Goal: Task Accomplishment & Management: Manage account settings

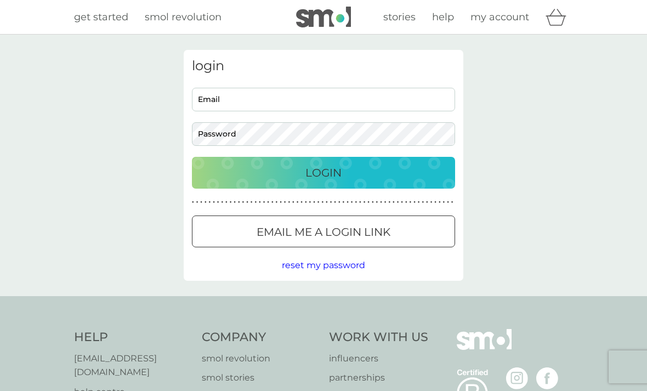
click at [252, 104] on input "Email" at bounding box center [323, 100] width 263 height 24
type input "[EMAIL_ADDRESS][DOMAIN_NAME]"
click at [323, 172] on button "Login" at bounding box center [323, 173] width 263 height 32
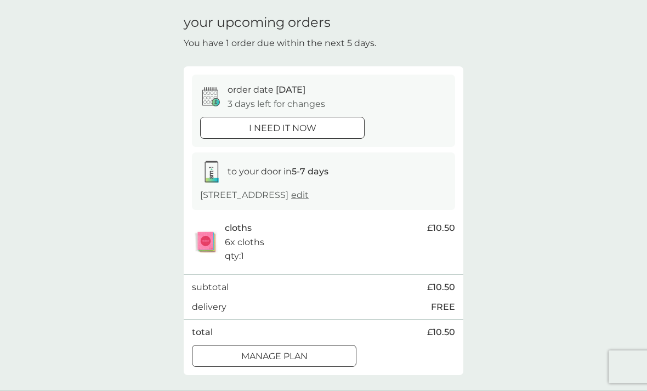
scroll to position [35, 0]
click at [282, 351] on div at bounding box center [273, 357] width 39 height 12
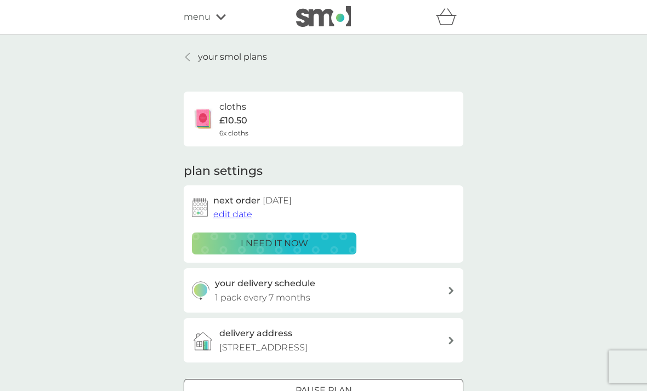
click at [351, 281] on div "your delivery schedule 1 pack every 7 months" at bounding box center [331, 290] width 233 height 28
select select "7"
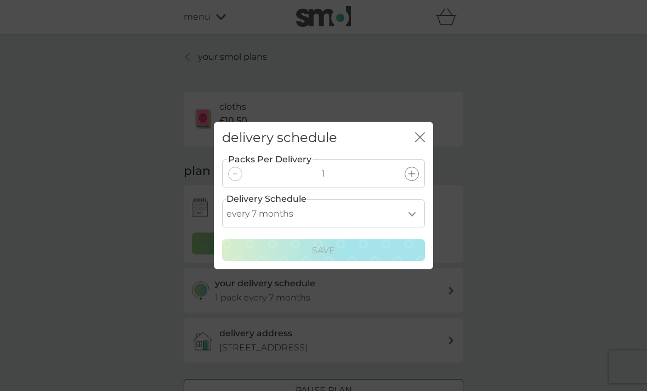
click at [412, 222] on select "every 1 month every 2 months every 3 months every 4 months every 5 months every…" at bounding box center [323, 213] width 203 height 29
click at [422, 224] on select "every 1 month every 2 months every 3 months every 4 months every 5 months every…" at bounding box center [323, 213] width 203 height 29
click at [427, 147] on div "delivery schedule close" at bounding box center [323, 138] width 219 height 32
click at [424, 142] on icon "close" at bounding box center [420, 137] width 10 height 10
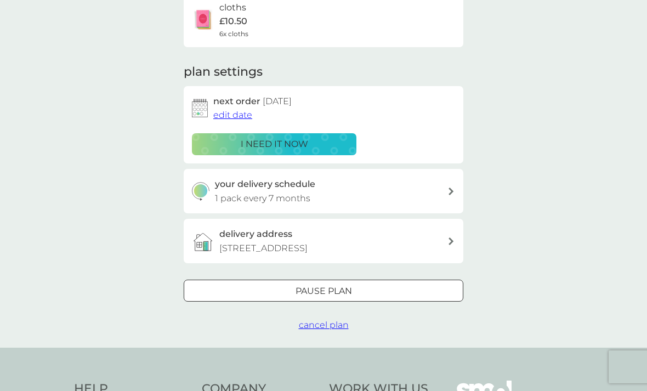
scroll to position [99, 0]
click at [292, 292] on div "Pause plan" at bounding box center [323, 291] width 278 height 14
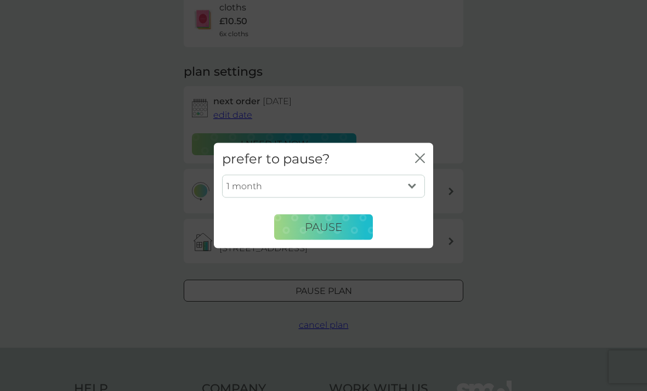
click at [409, 198] on select "1 month 2 months 3 months 4 months 5 months 6 months" at bounding box center [323, 186] width 203 height 23
select select "6"
click at [349, 237] on button "Pause" at bounding box center [323, 227] width 99 height 26
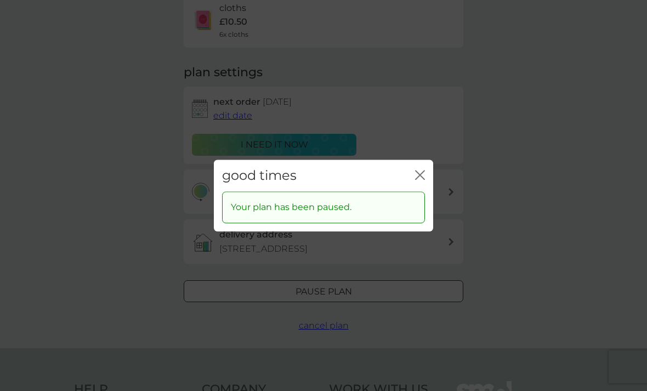
click at [420, 185] on div "good times close" at bounding box center [323, 175] width 219 height 32
click at [430, 181] on div "good times close" at bounding box center [323, 175] width 219 height 32
click at [423, 180] on icon "close" at bounding box center [420, 175] width 10 height 10
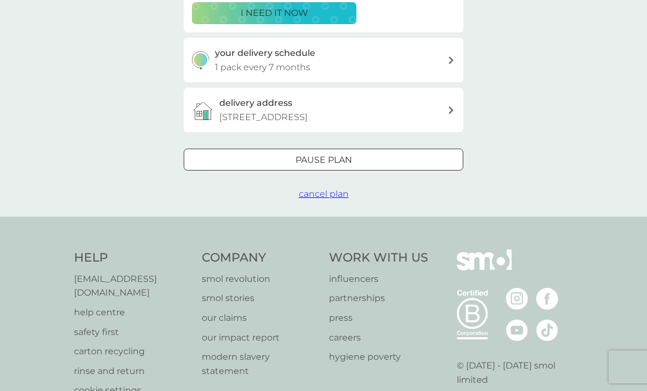
scroll to position [262, 0]
